Goal: Find contact information: Find contact information

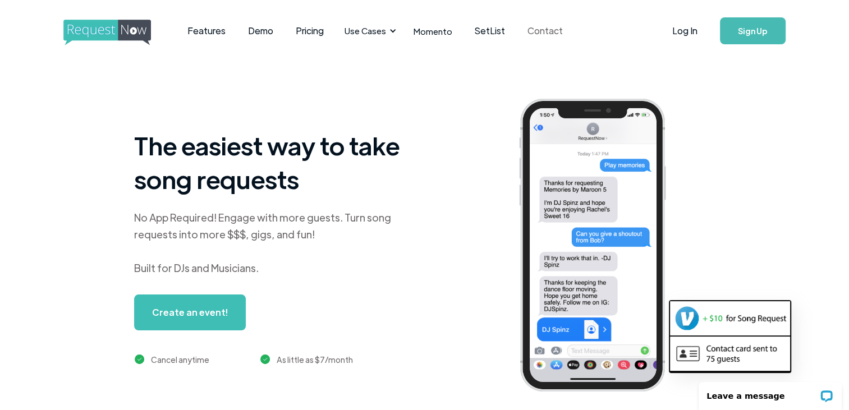
click at [536, 32] on link "Contact" at bounding box center [545, 30] width 58 height 35
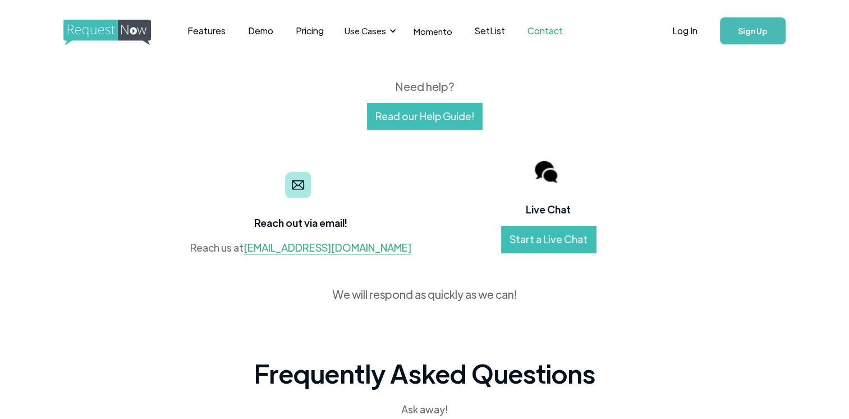
click at [534, 237] on link "Start a Live Chat" at bounding box center [548, 239] width 95 height 27
click at [678, 33] on link "Log In" at bounding box center [685, 30] width 48 height 39
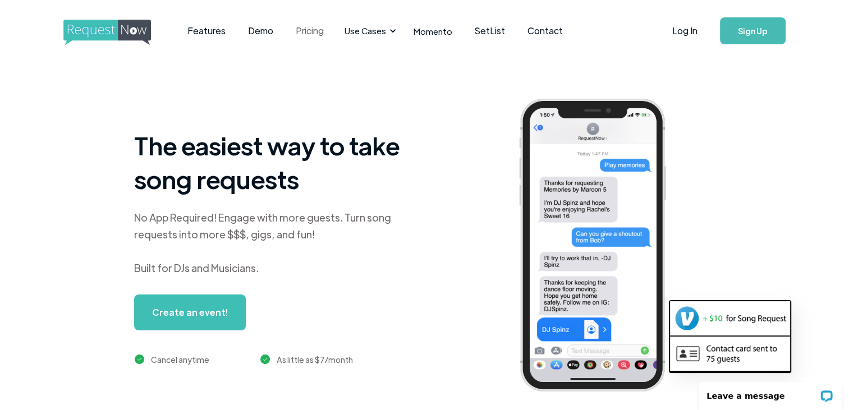
click at [312, 31] on link "Pricing" at bounding box center [309, 30] width 50 height 35
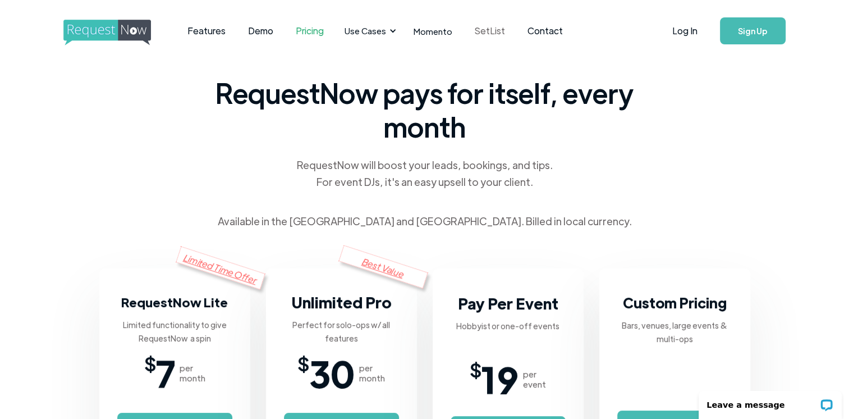
click at [479, 33] on link "SetList" at bounding box center [489, 30] width 53 height 35
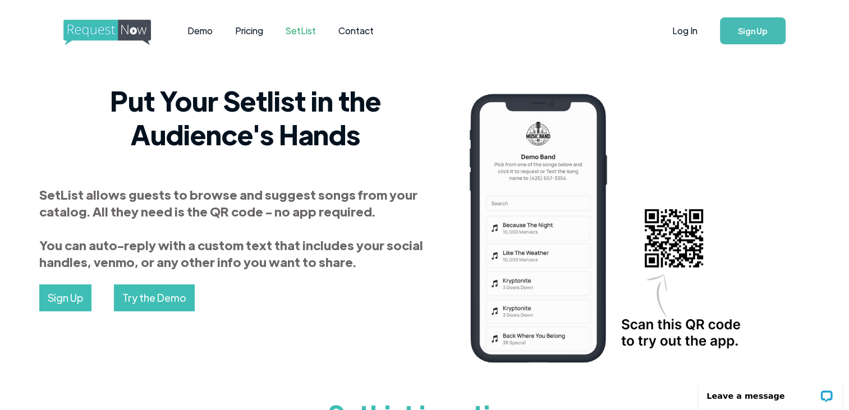
click at [507, 42] on div "Demo Pricing SetList Contact" at bounding box center [338, 30] width 550 height 35
click at [361, 33] on link "Contact" at bounding box center [356, 30] width 58 height 35
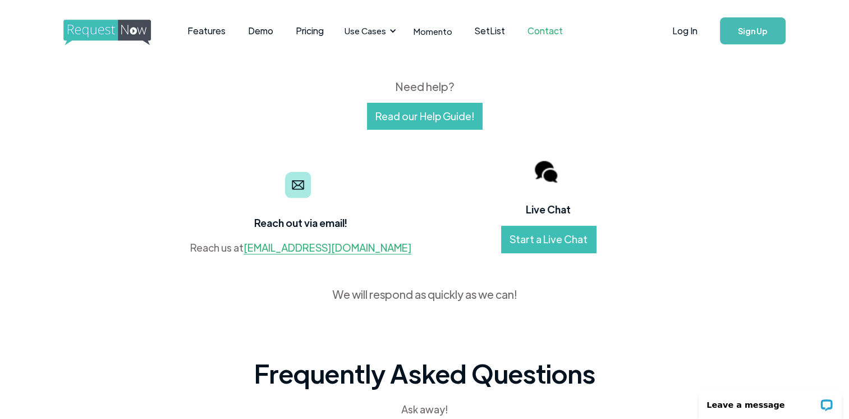
click at [402, 112] on link "Read our Help Guide!" at bounding box center [425, 116] width 116 height 27
click at [340, 135] on div "Reach out via email! Reach us at [EMAIL_ADDRESS][DOMAIN_NAME] Live Chat Start a…" at bounding box center [424, 216] width 527 height 173
click at [681, 34] on link "Log In" at bounding box center [685, 30] width 48 height 39
